Goal: Find specific page/section: Find specific page/section

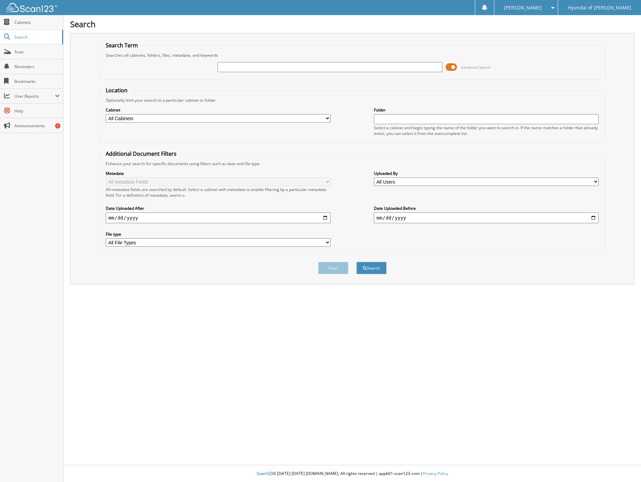
click at [483, 435] on div "Search Search Term Searches all cabinets, folders, files, metadata, and keyword…" at bounding box center [351, 241] width 577 height 482
click at [282, 65] on input "text" at bounding box center [329, 67] width 225 height 10
type input "102096"
click at [356, 262] on button "Search" at bounding box center [371, 268] width 30 height 12
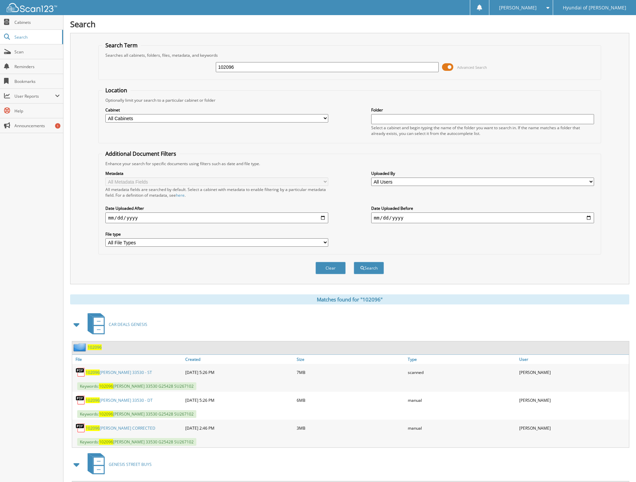
scroll to position [33, 0]
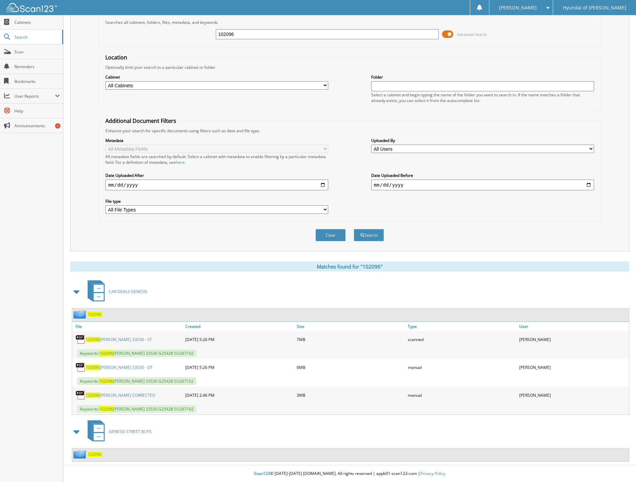
click at [124, 365] on link "102096 [PERSON_NAME] 33530 - DT" at bounding box center [119, 367] width 67 height 6
